Goal: Transaction & Acquisition: Subscribe to service/newsletter

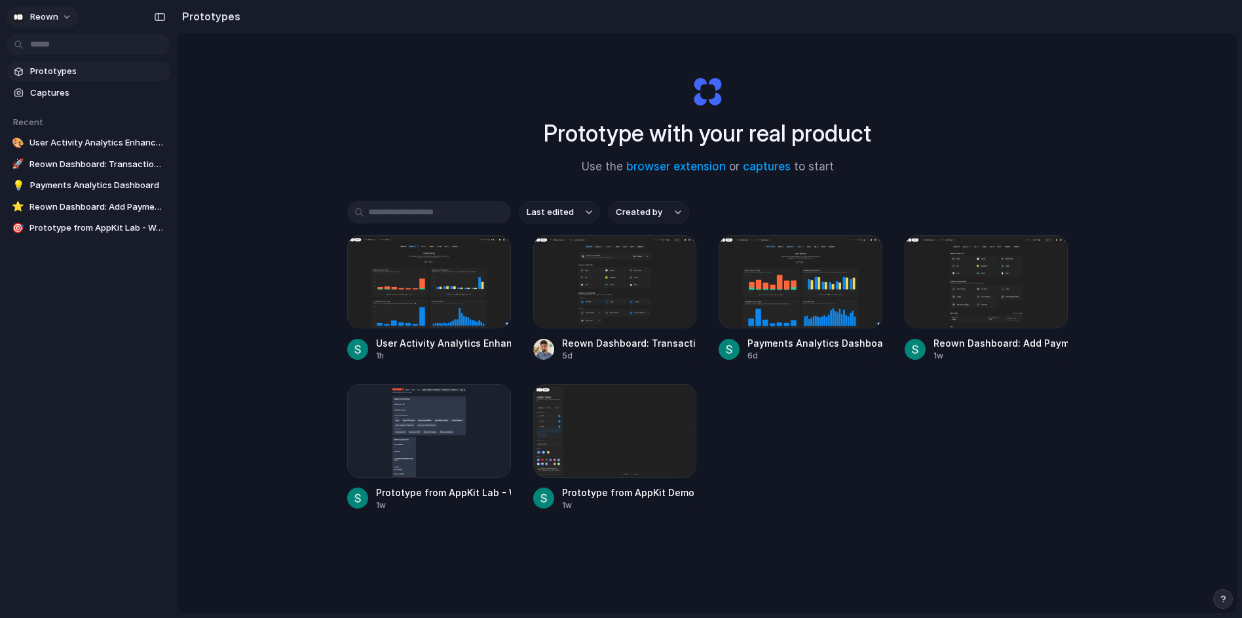
click at [31, 9] on button "Reown" at bounding box center [43, 17] width 72 height 21
click at [62, 41] on span "Settings" at bounding box center [48, 46] width 36 height 13
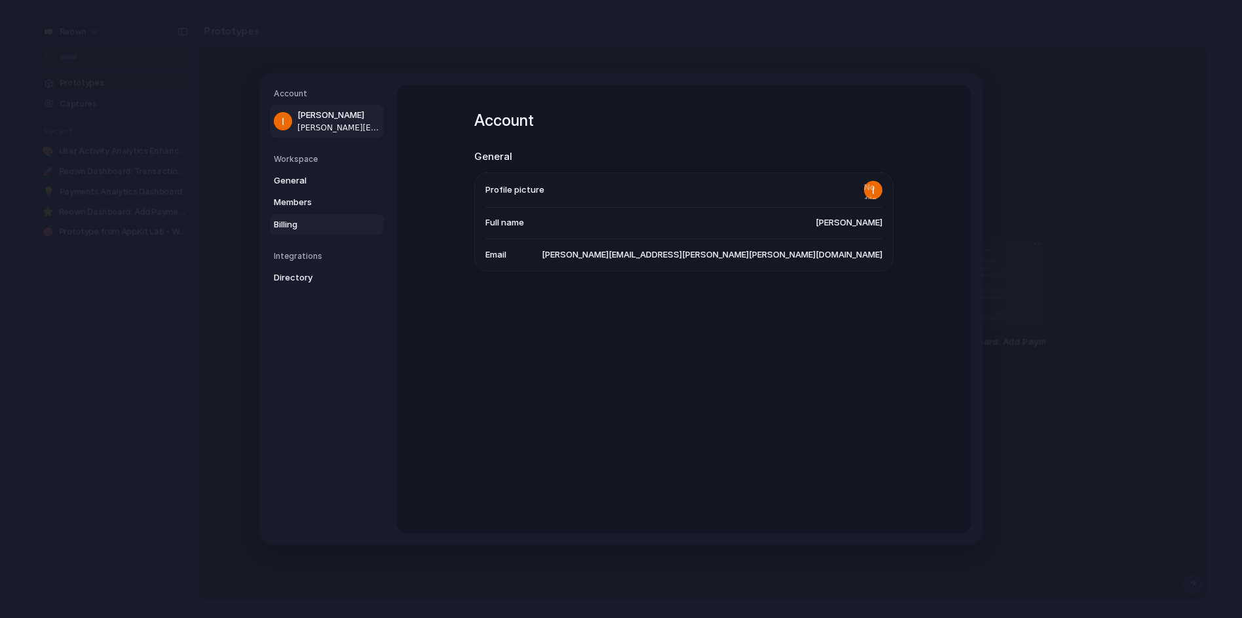
click at [303, 223] on span "Billing" at bounding box center [316, 224] width 84 height 13
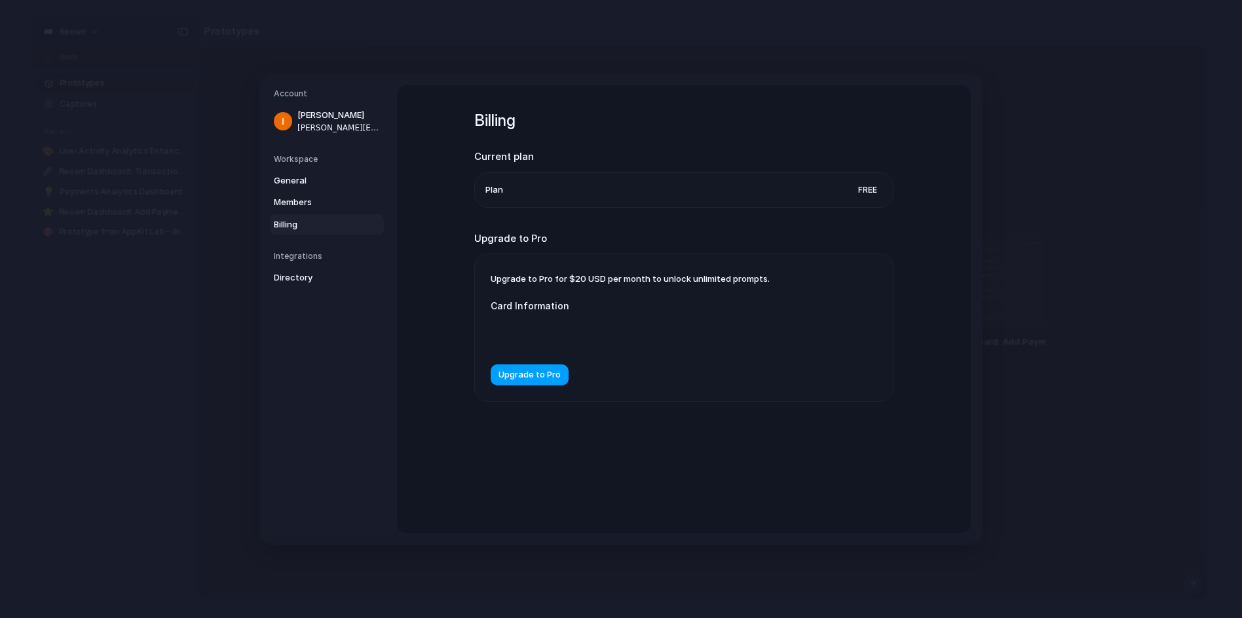
click at [527, 376] on span "Upgrade to Pro" at bounding box center [529, 374] width 62 height 13
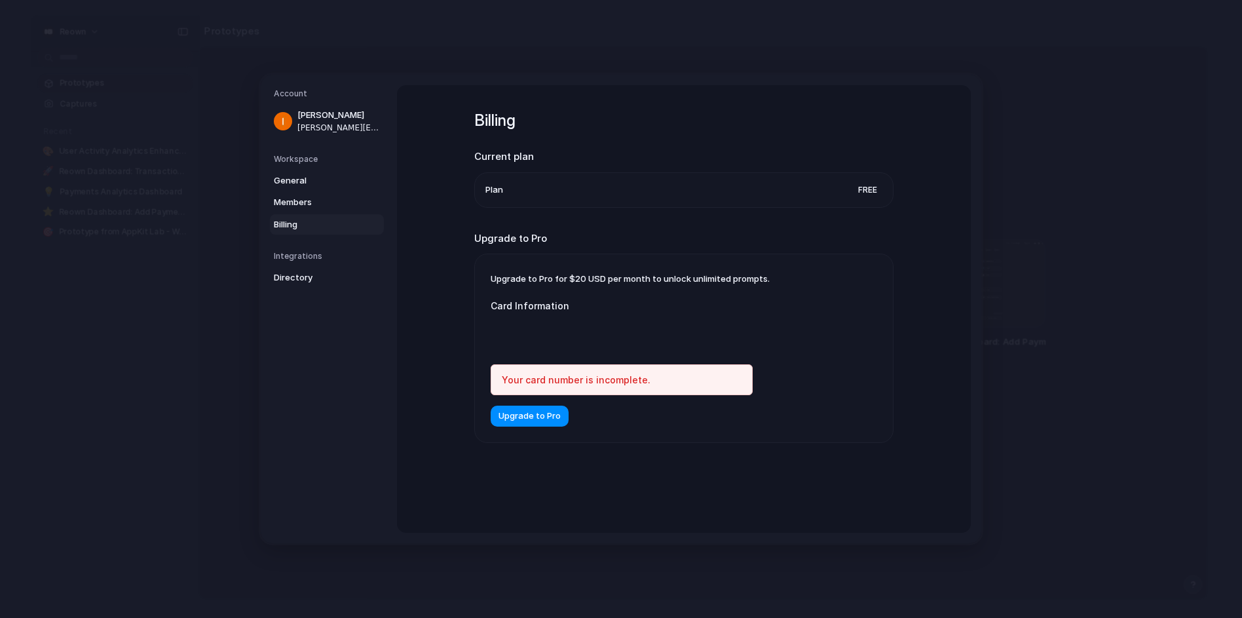
click at [520, 302] on label "Card Information" at bounding box center [621, 306] width 262 height 14
drag, startPoint x: 745, startPoint y: 176, endPoint x: 741, endPoint y: 183, distance: 7.9
click at [742, 183] on li "Plan Free" at bounding box center [683, 190] width 397 height 34
drag, startPoint x: 889, startPoint y: 198, endPoint x: 764, endPoint y: 198, distance: 124.4
click at [880, 198] on ul "Plan Free" at bounding box center [683, 189] width 419 height 35
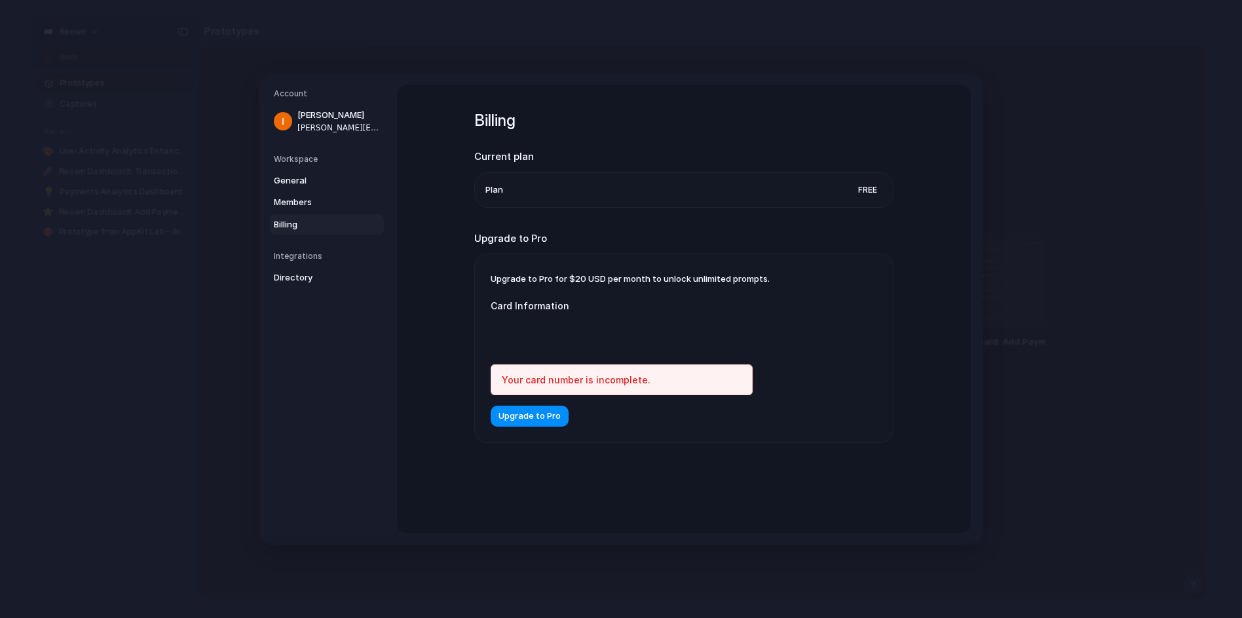
click at [502, 198] on li "Plan Free" at bounding box center [683, 190] width 397 height 34
